Goal: Information Seeking & Learning: Learn about a topic

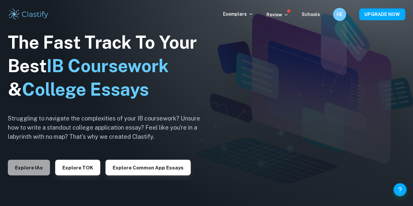
click at [35, 164] on button "Explore IAs" at bounding box center [29, 168] width 42 height 16
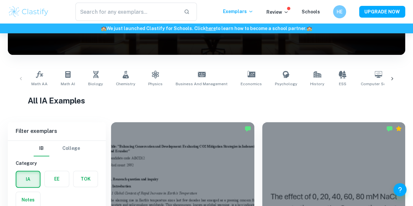
scroll to position [131, 0]
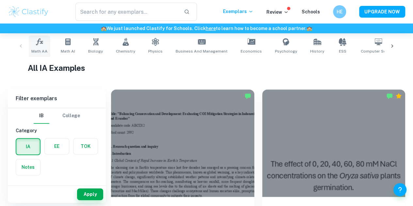
click at [46, 48] on link "Math AA" at bounding box center [40, 46] width 22 height 22
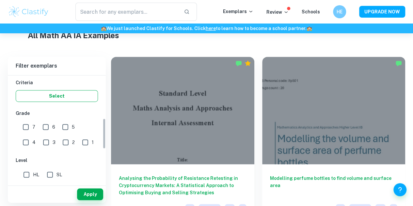
scroll to position [163, 0]
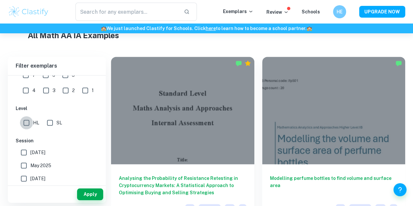
click at [27, 123] on input "HL" at bounding box center [26, 122] width 13 height 13
checkbox input "true"
click at [85, 189] on button "Apply" at bounding box center [90, 195] width 26 height 12
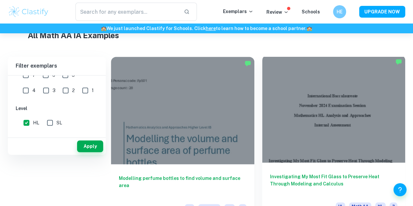
scroll to position [98, 0]
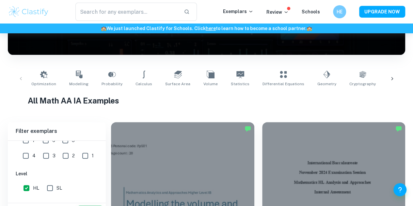
click at [395, 78] on icon at bounding box center [392, 78] width 7 height 7
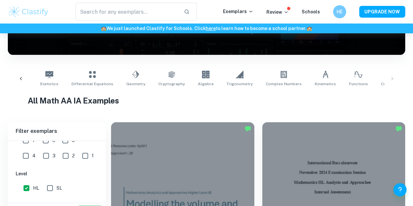
click at [23, 85] on div at bounding box center [21, 79] width 16 height 22
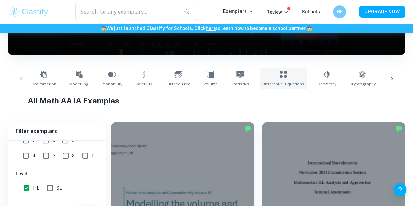
click at [266, 83] on span "Differential Equations" at bounding box center [284, 84] width 42 height 6
type input "Differential Equations"
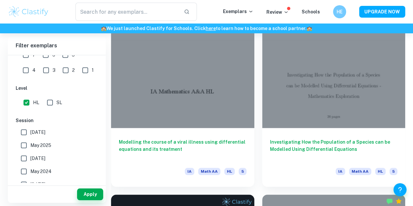
scroll to position [177, 0]
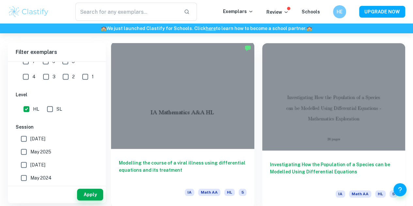
click at [191, 97] on div at bounding box center [182, 94] width 143 height 107
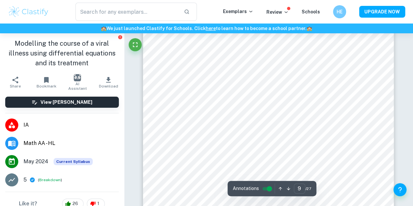
scroll to position [3137, 0]
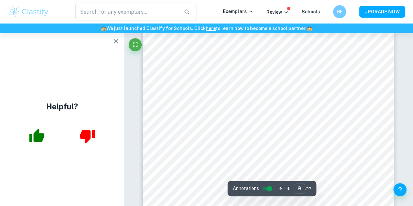
click at [115, 44] on icon "button" at bounding box center [116, 42] width 8 height 8
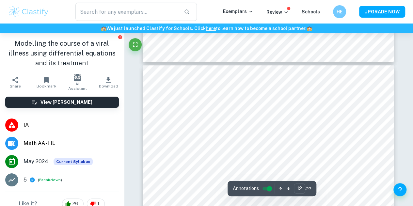
scroll to position [4052, 0]
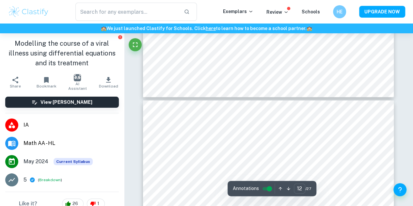
type input "13"
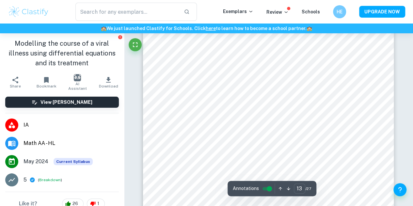
scroll to position [4444, 0]
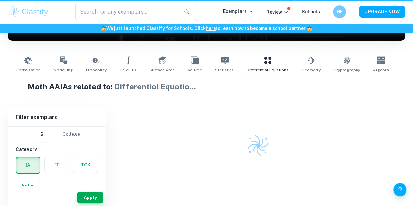
scroll to position [112, 0]
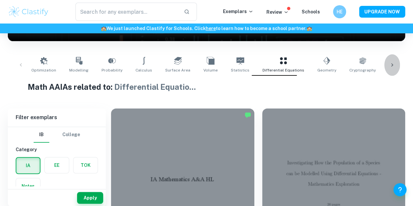
click at [396, 63] on div at bounding box center [393, 65] width 16 height 22
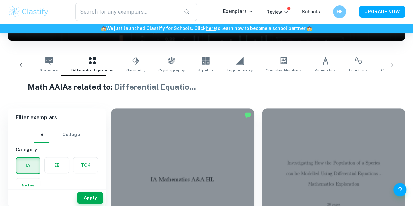
click at [274, 68] on span "Complex Numbers" at bounding box center [284, 70] width 36 height 6
type input "Complex Numbers"
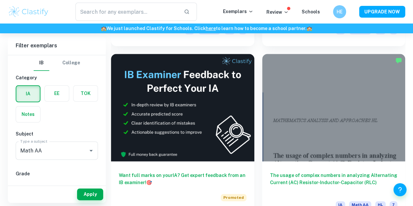
scroll to position [438, 0]
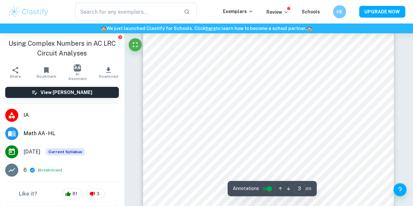
scroll to position [948, 0]
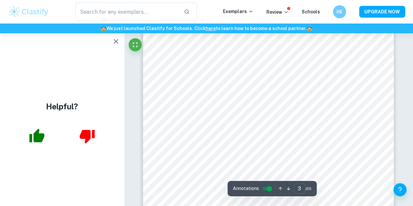
click at [116, 41] on icon "button" at bounding box center [116, 41] width 5 height 5
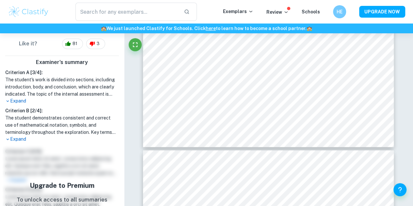
scroll to position [131, 0]
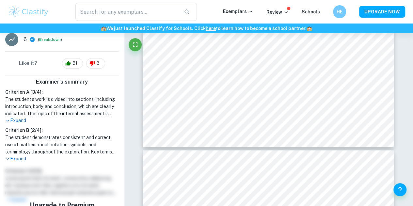
click at [15, 153] on h1 "The student demonstrates consistent and correct use of mathematical notation, s…" at bounding box center [62, 145] width 114 height 22
click at [18, 162] on p "Expand" at bounding box center [62, 159] width 114 height 7
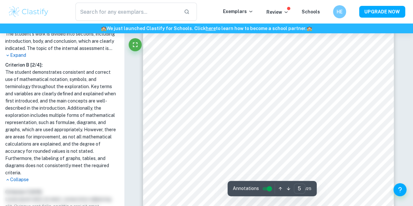
scroll to position [1666, 0]
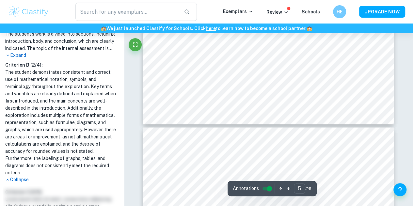
type input "6"
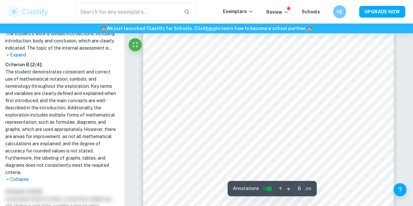
scroll to position [1993, 0]
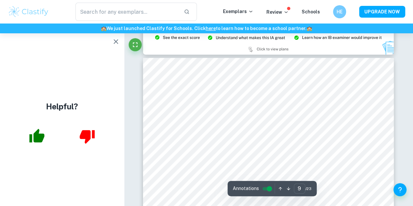
scroll to position [2946, 0]
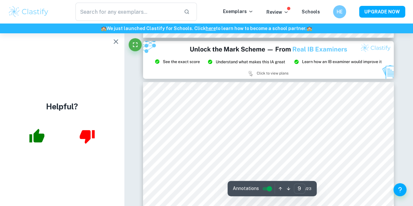
click at [116, 42] on icon "button" at bounding box center [116, 41] width 5 height 5
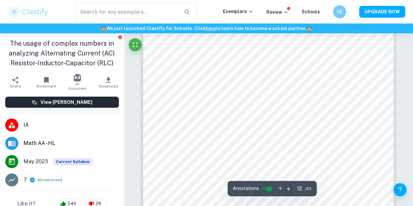
scroll to position [4252, 0]
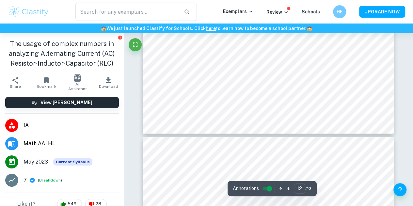
type input "13"
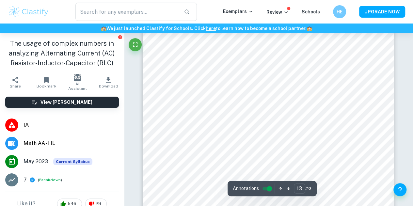
scroll to position [4548, 0]
